Goal: Information Seeking & Learning: Understand process/instructions

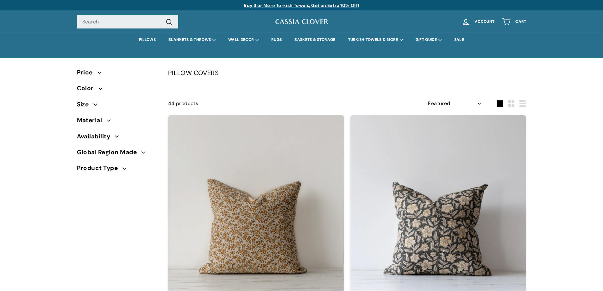
select select "manual"
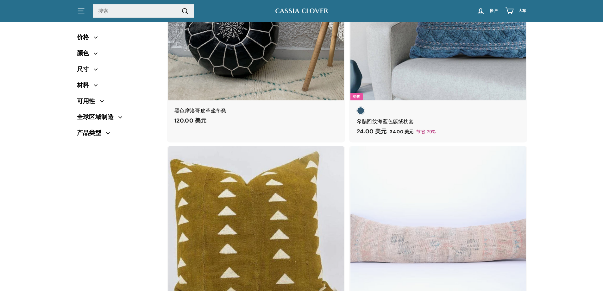
scroll to position [4363, 0]
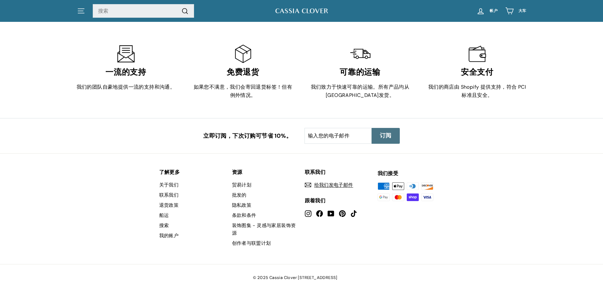
click at [163, 212] on font "船运" at bounding box center [164, 215] width 10 height 6
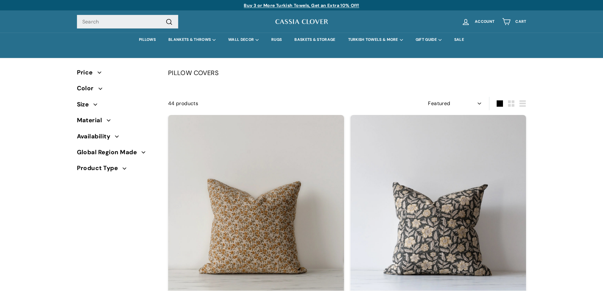
select select "manual"
